Goal: Task Accomplishment & Management: Manage account settings

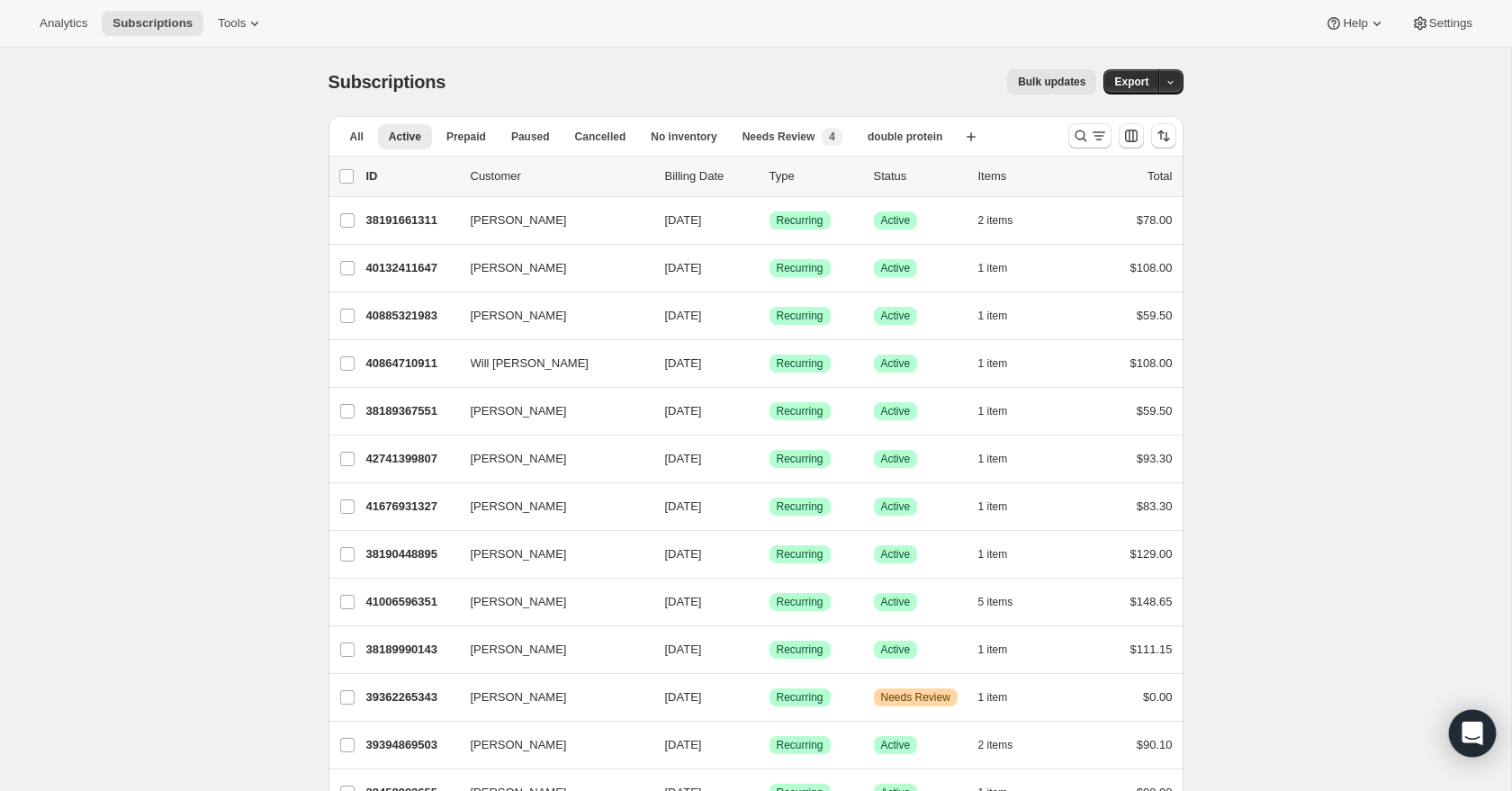
click at [1471, 737] on icon "Open Intercom Messenger" at bounding box center [1472, 733] width 23 height 23
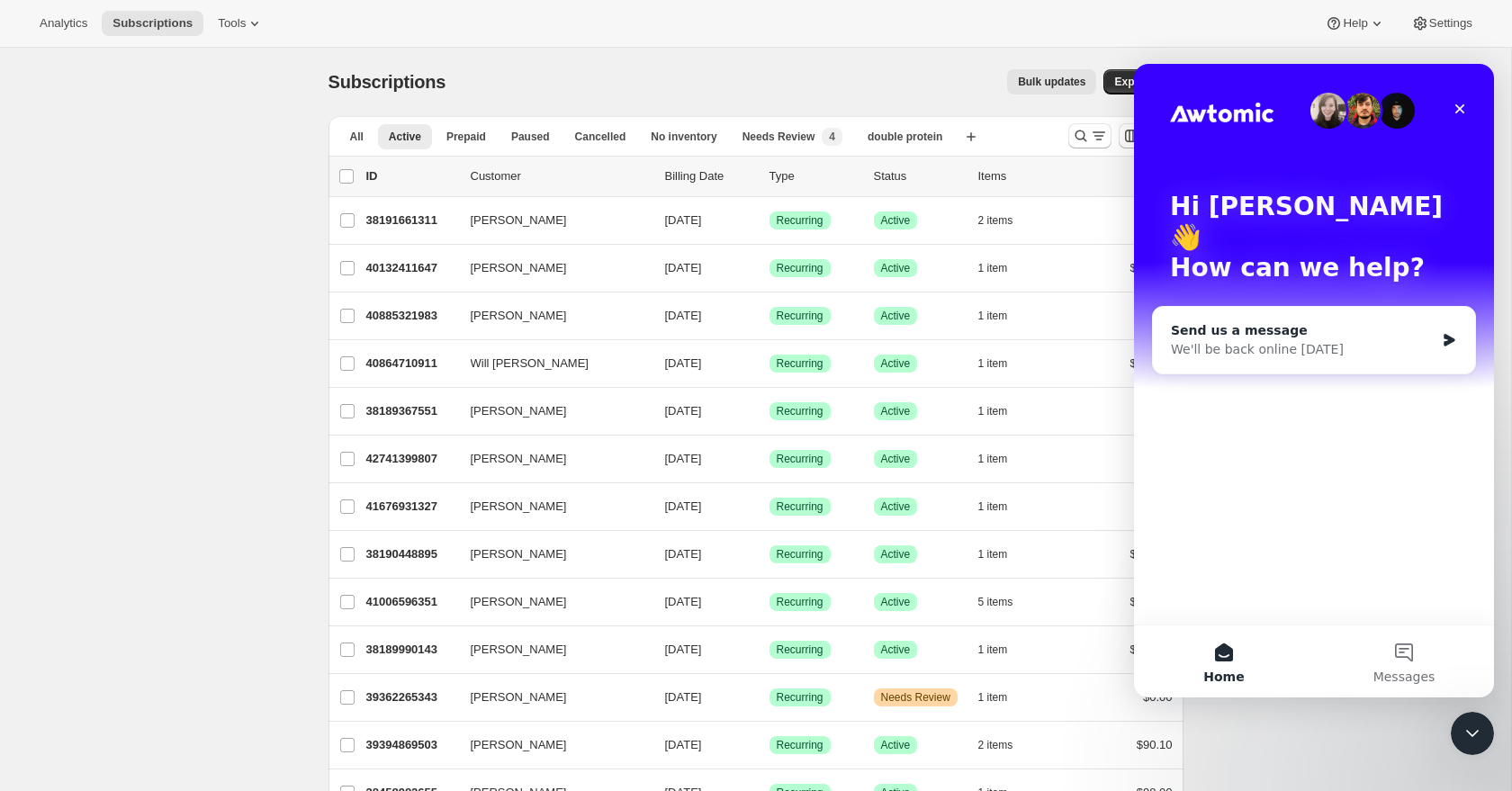
click at [1310, 340] on div "We'll be back online [DATE]" at bounding box center [1302, 349] width 264 height 19
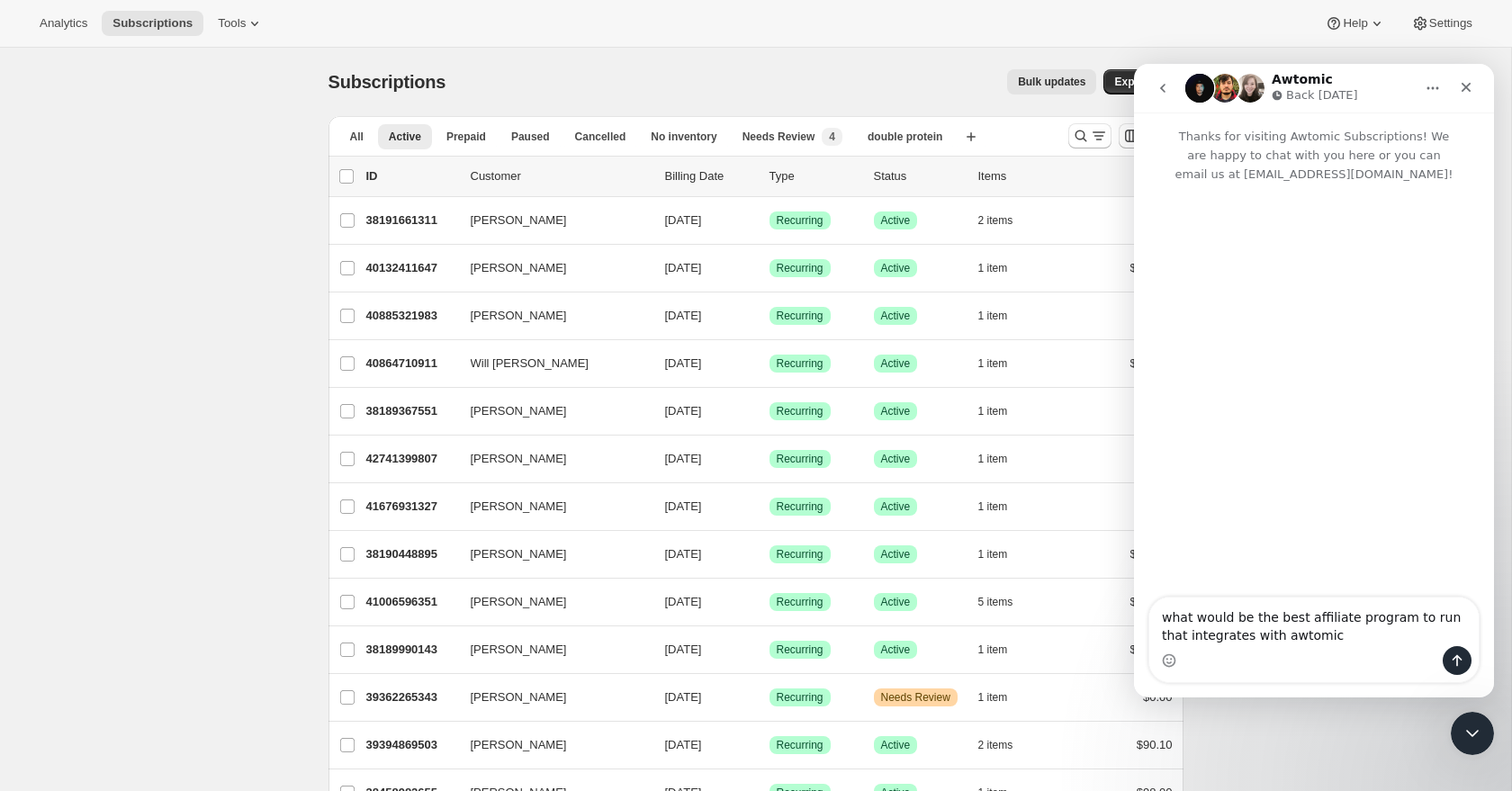
type textarea "what would be the best affiliate program to run that integrates with awtomic?"
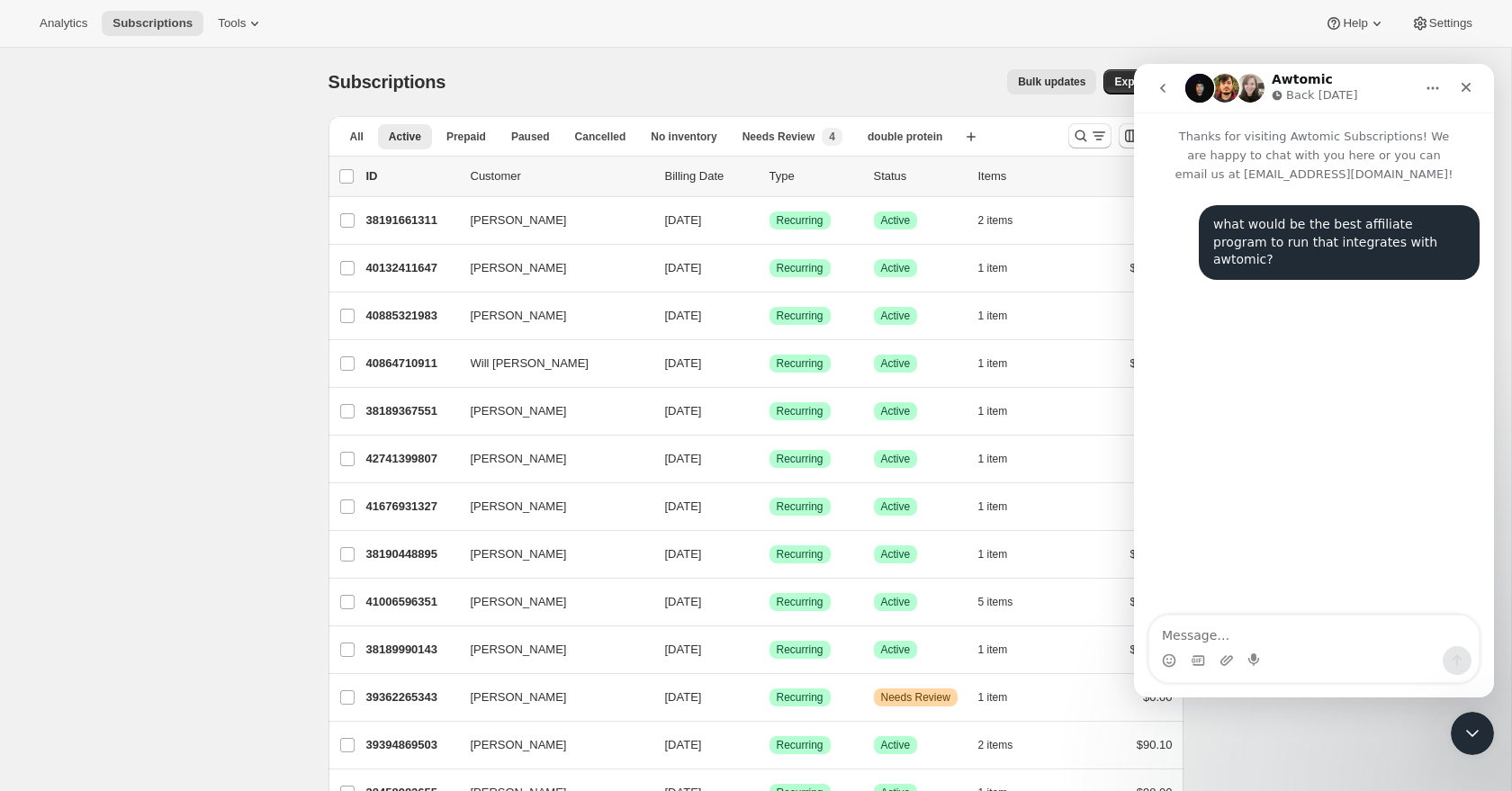
click at [690, 100] on div "Subscriptions. This page is ready Subscriptions Bulk updates More actions Bulk …" at bounding box center [756, 82] width 855 height 68
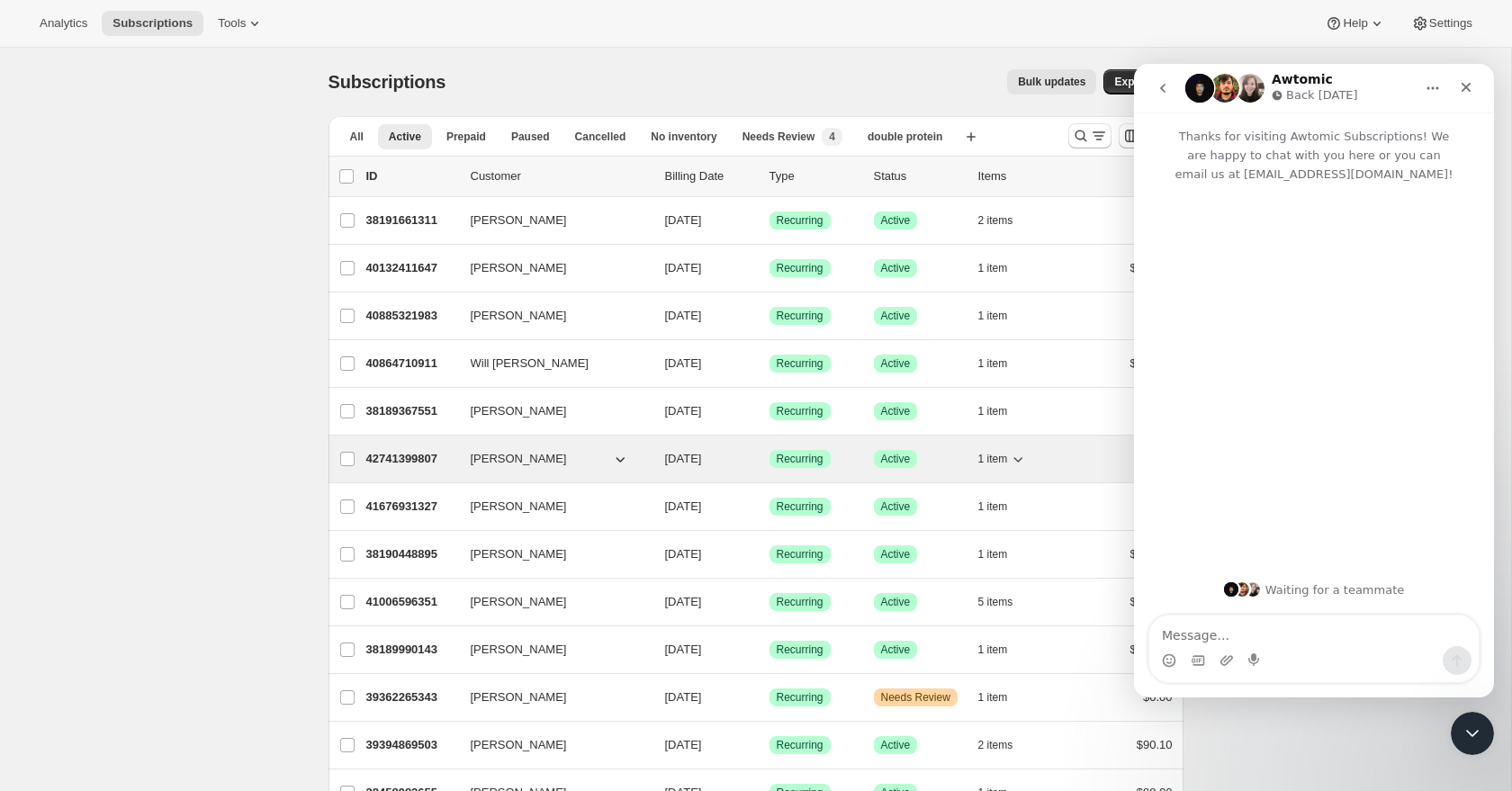
click at [1464, 728] on icon "Close Intercom Messenger" at bounding box center [1472, 733] width 22 height 22
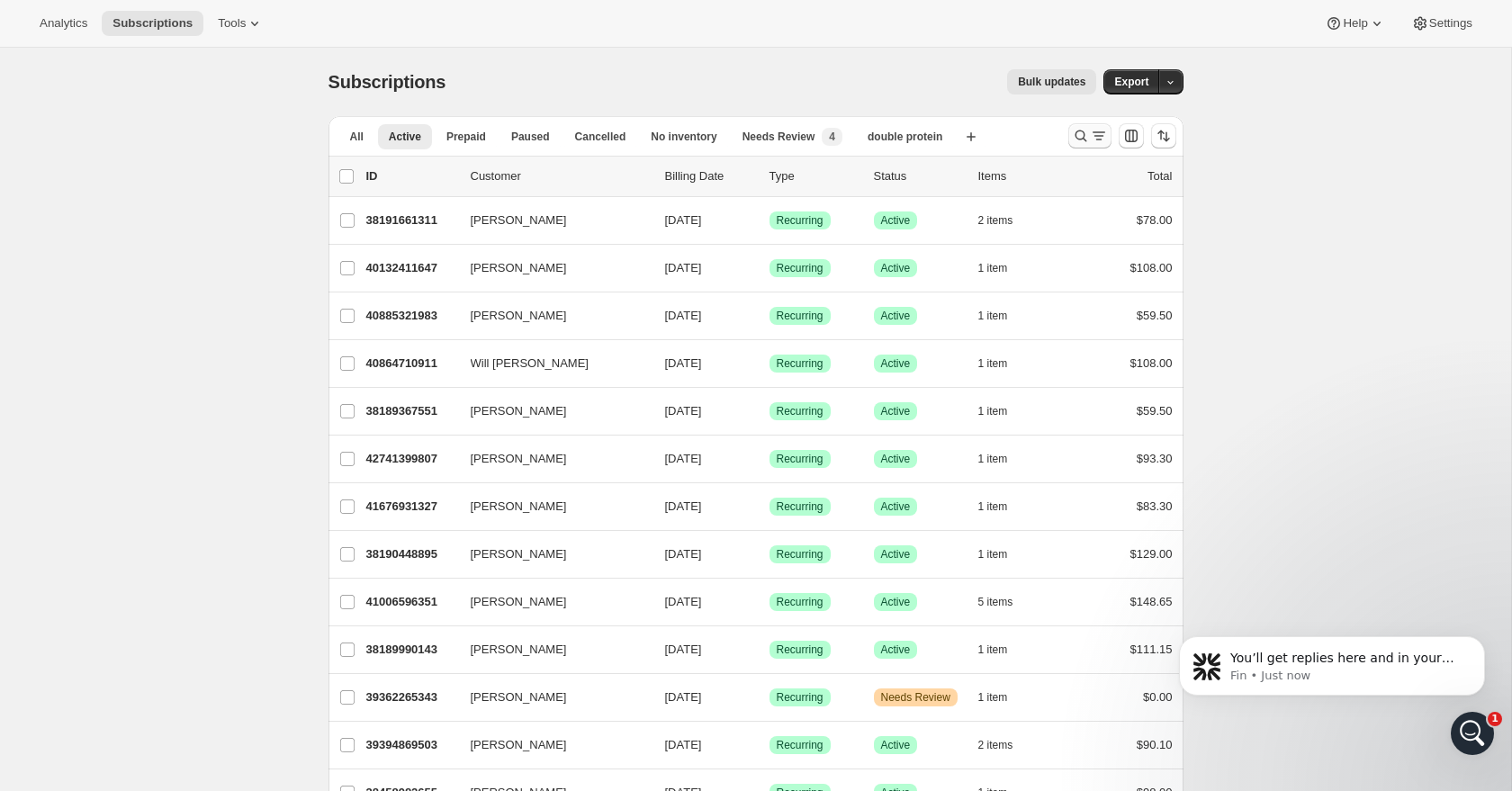
click at [1090, 140] on icon "Search and filter results" at bounding box center [1098, 135] width 18 height 18
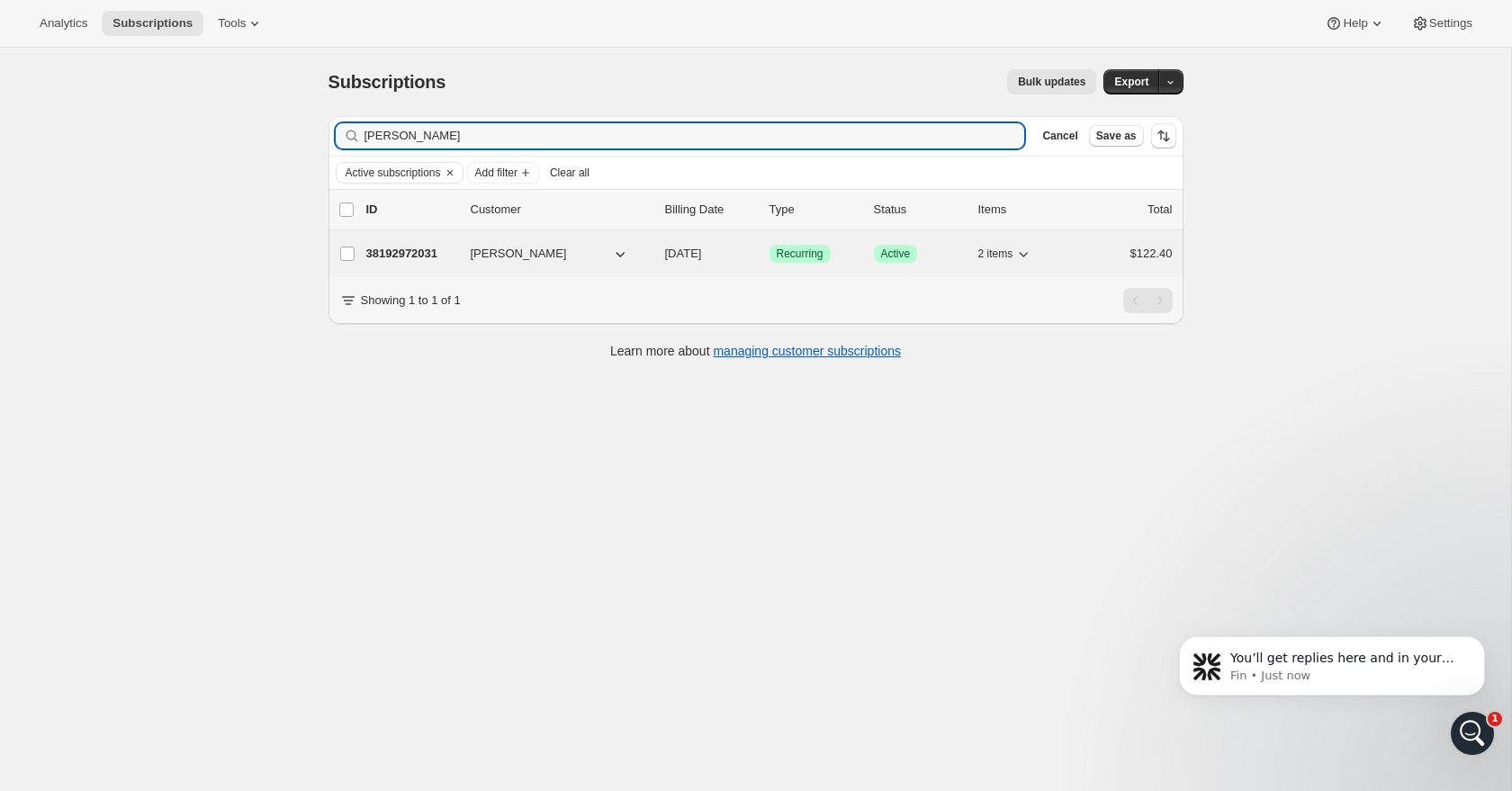
type input "[PERSON_NAME]"
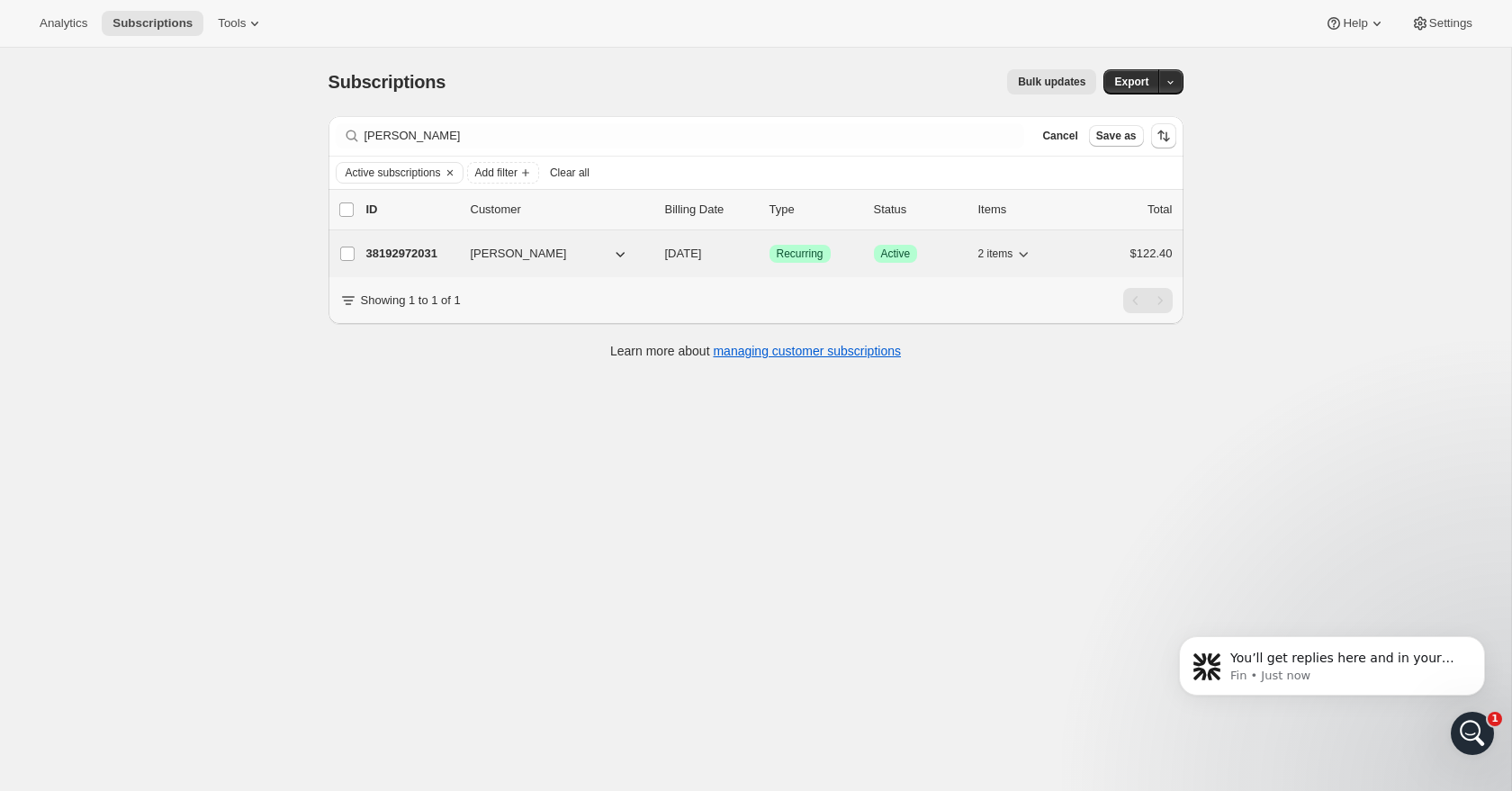
click at [396, 251] on p "38192972031" at bounding box center [411, 253] width 90 height 18
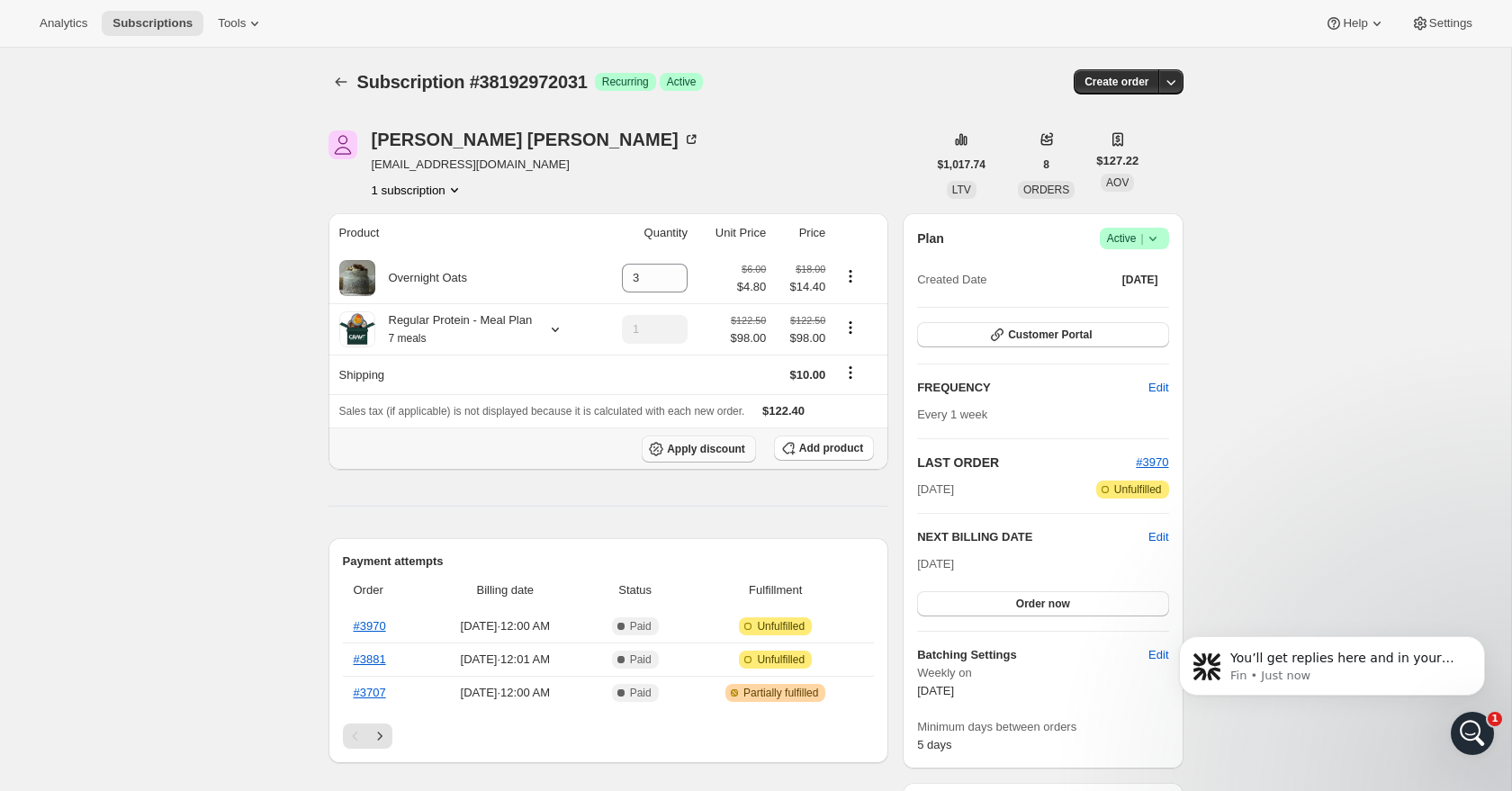
click at [709, 456] on span "Apply discount" at bounding box center [705, 449] width 78 height 14
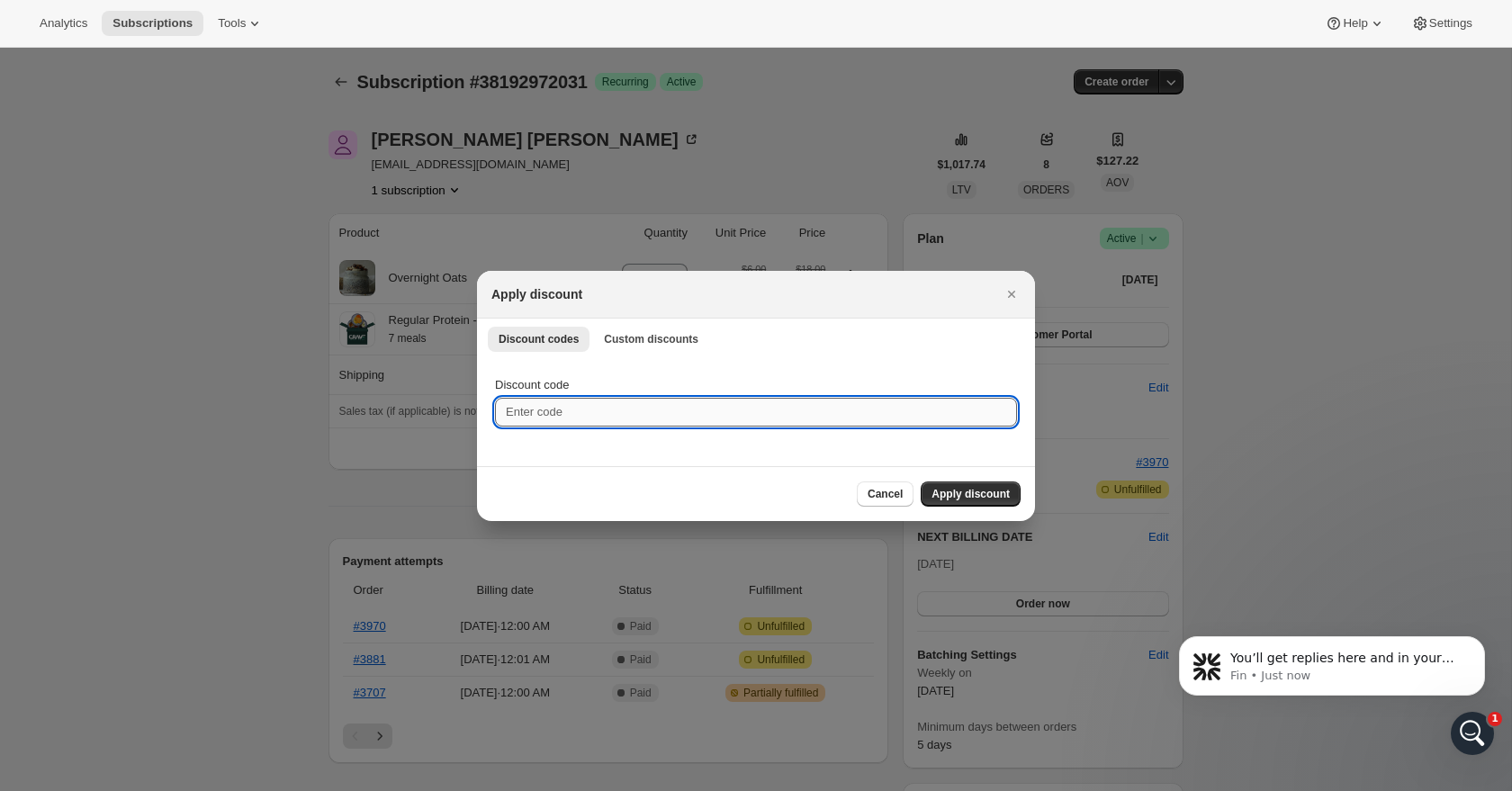
click at [640, 418] on input "Discount code" at bounding box center [756, 412] width 522 height 29
click at [671, 337] on span "Custom discounts" at bounding box center [650, 339] width 95 height 14
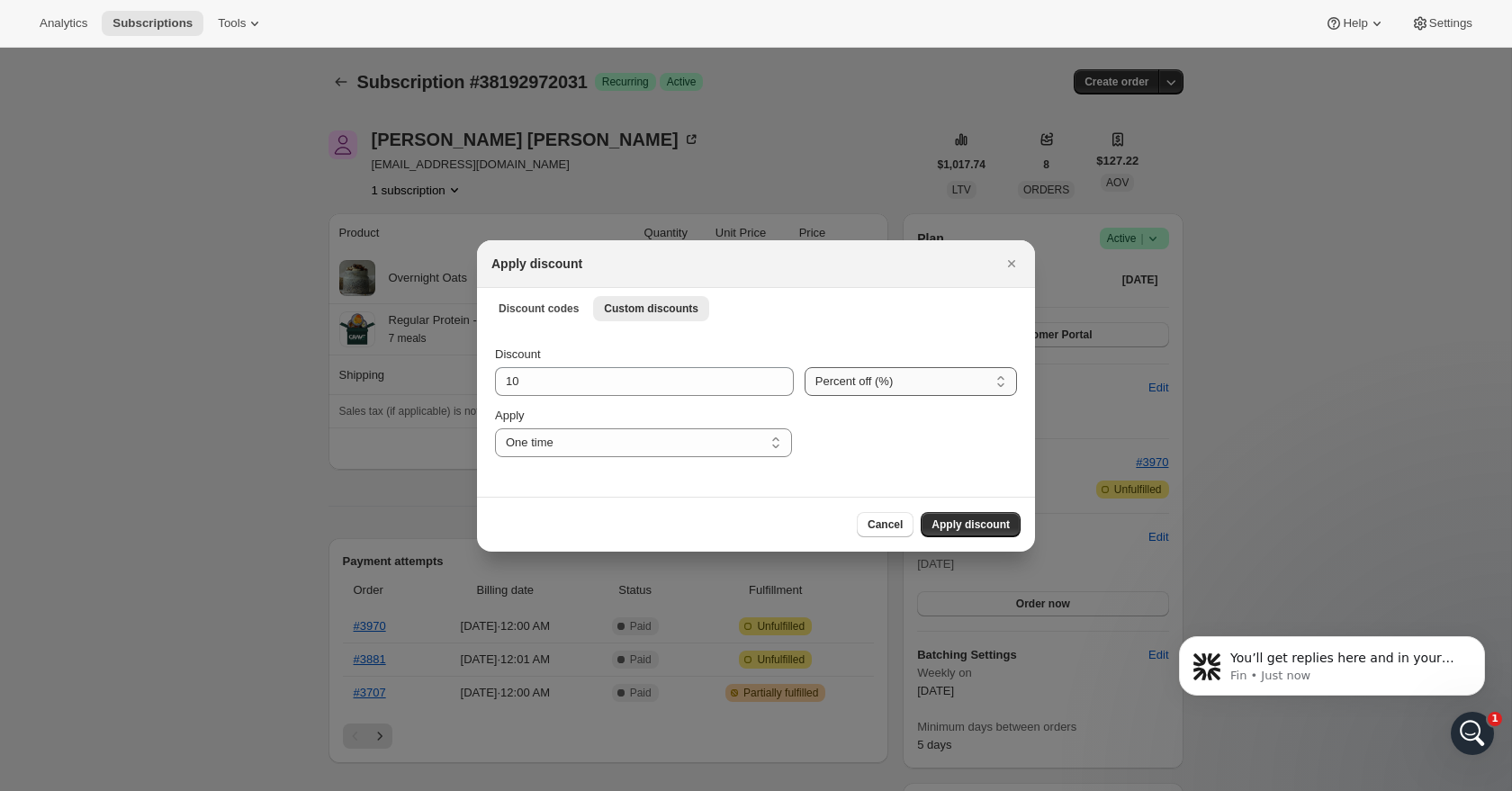
click at [829, 388] on select "Percent off (%) Amount off ($)" at bounding box center [910, 381] width 212 height 29
select select "fixed"
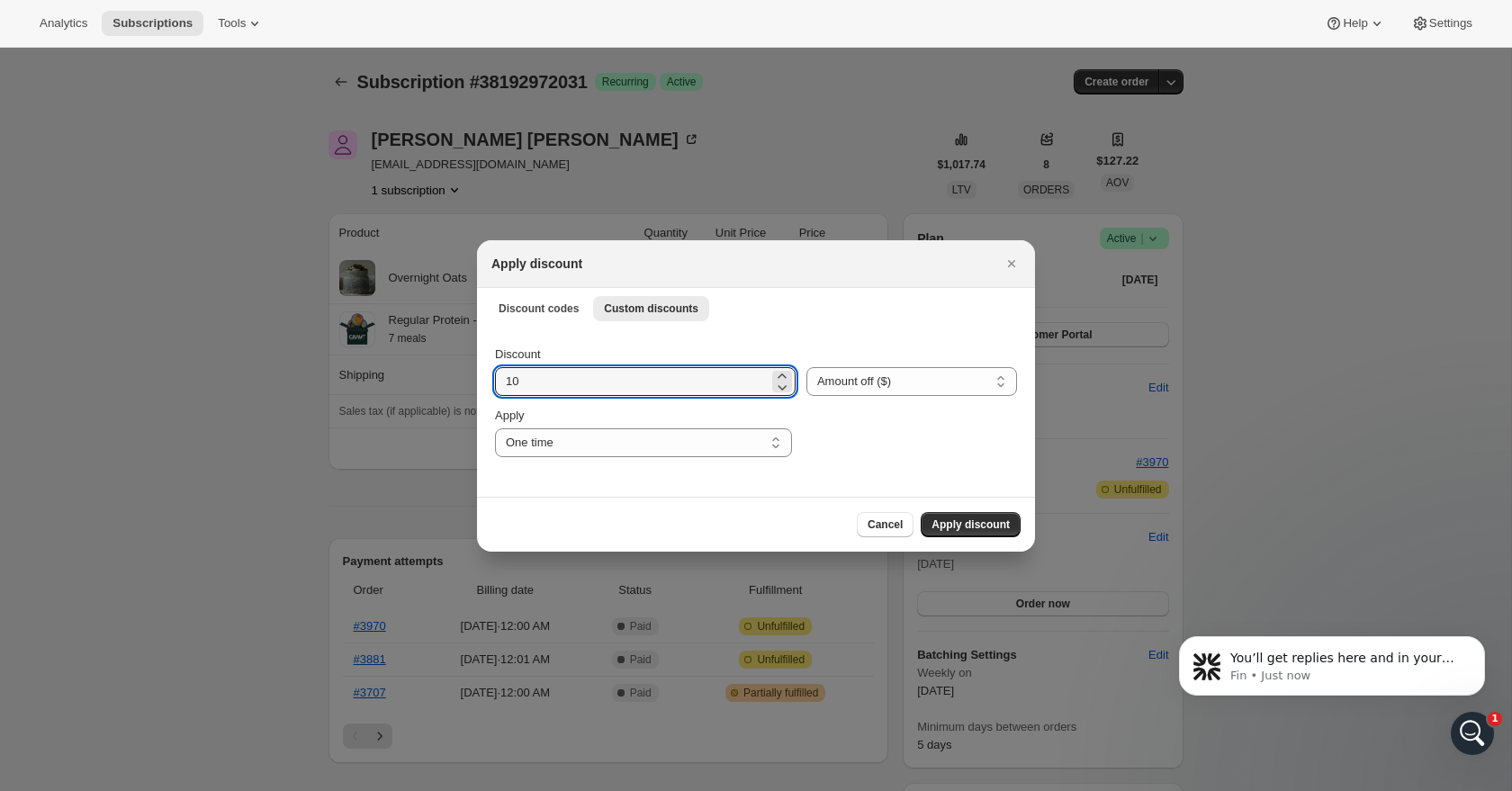
drag, startPoint x: 708, startPoint y: 379, endPoint x: 707, endPoint y: 363, distance: 16.0
click at [707, 363] on div "Discount 10" at bounding box center [645, 371] width 300 height 51
type input "30"
click at [965, 521] on span "Apply discount" at bounding box center [970, 524] width 78 height 14
